Goal: Find specific page/section: Find specific page/section

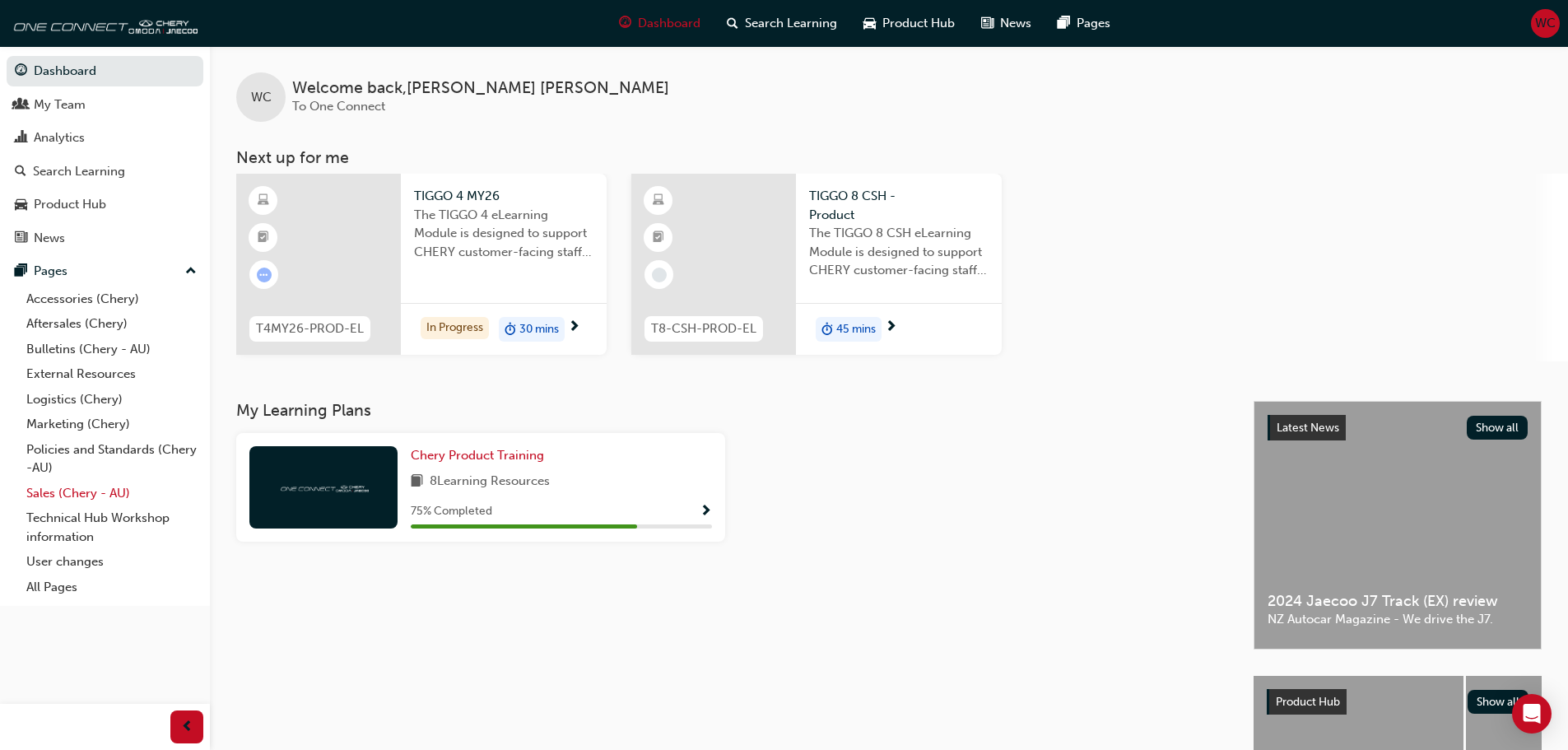
click at [75, 486] on link "Sales (Chery - AU)" at bounding box center [111, 494] width 183 height 25
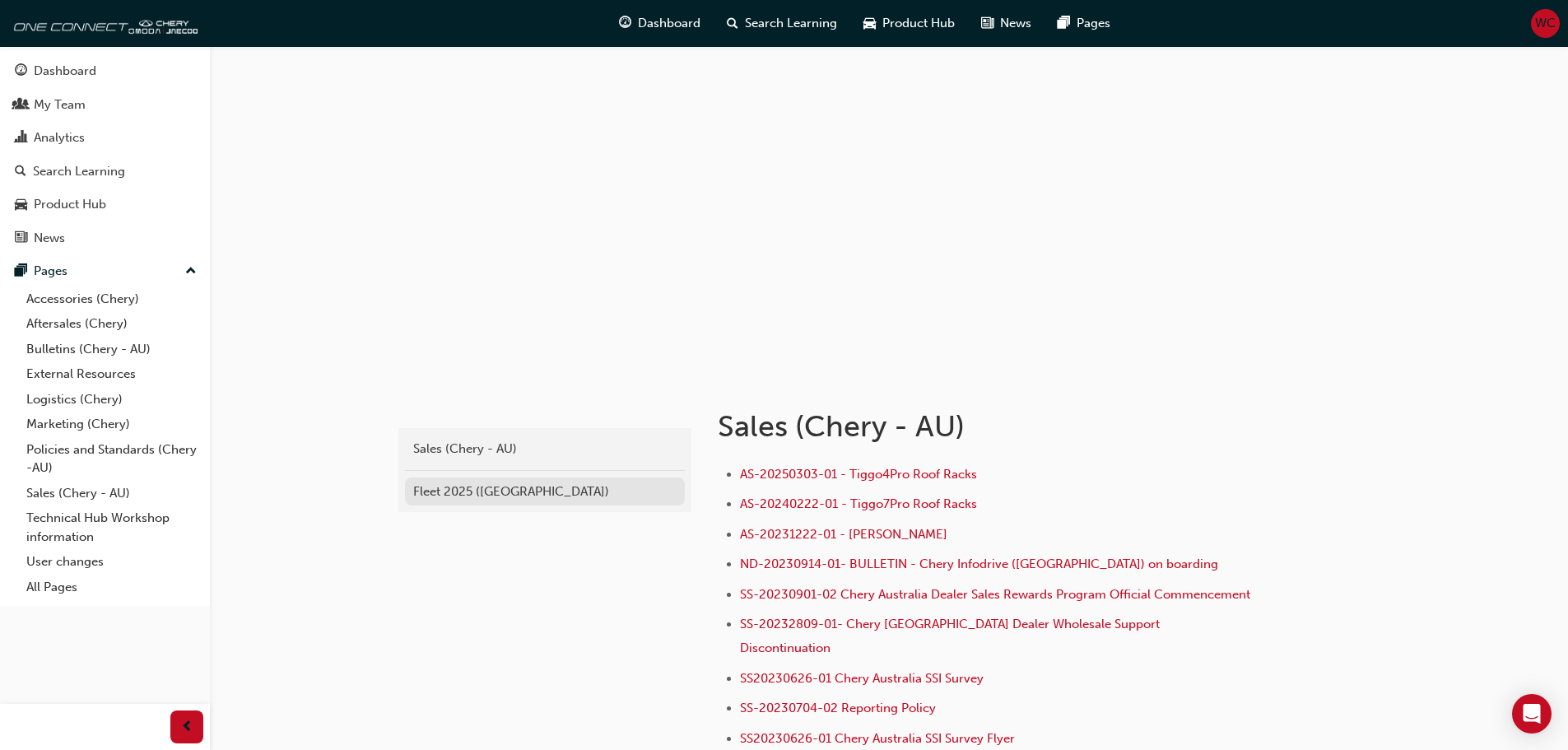
click at [502, 481] on link "Fleet 2025 ([GEOGRAPHIC_DATA])" at bounding box center [544, 492] width 280 height 29
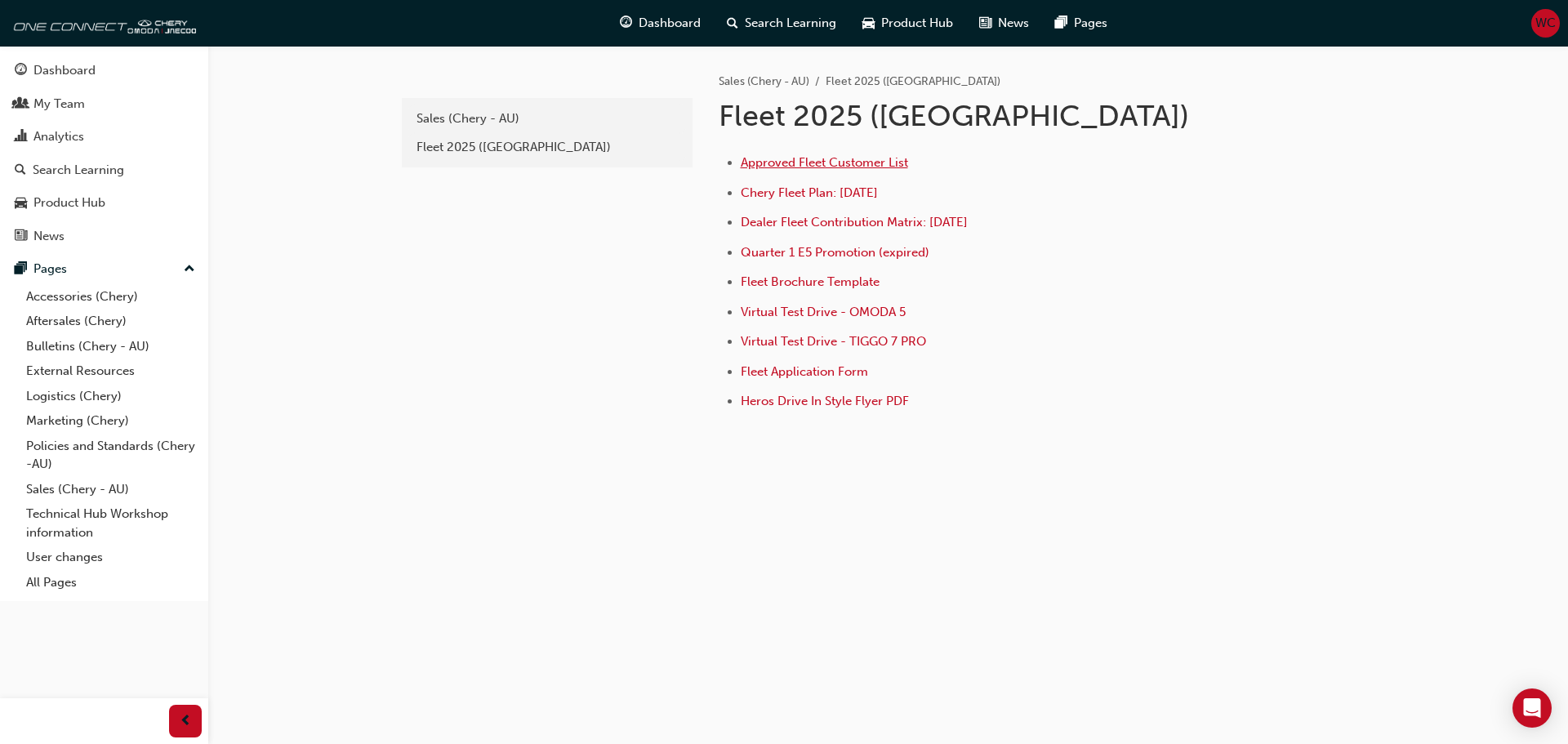
click at [837, 163] on span "Approved Fleet Customer List" at bounding box center [823, 162] width 167 height 14
